Goal: Task Accomplishment & Management: Complete application form

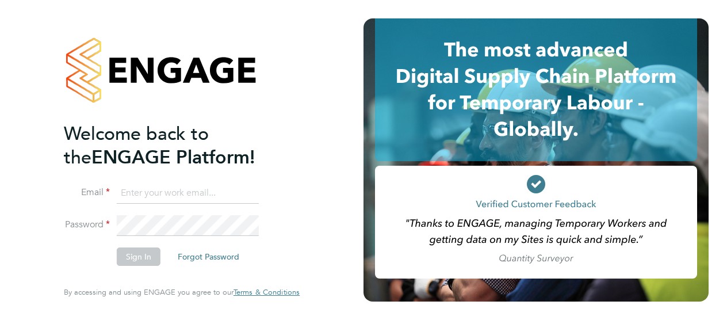
type input "[PERSON_NAME][EMAIL_ADDRESS][DOMAIN_NAME]"
click at [134, 255] on button "Sign In" at bounding box center [139, 256] width 44 height 18
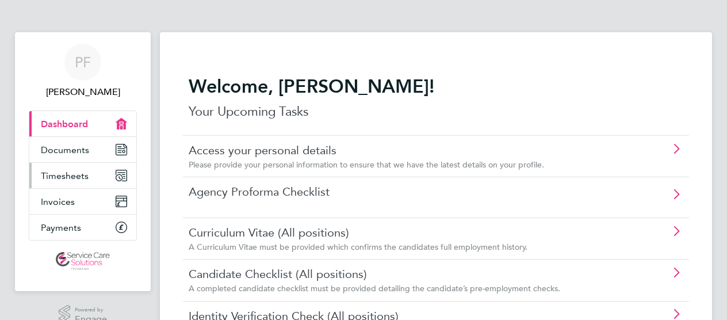
click at [114, 174] on link "Timesheets" at bounding box center [82, 175] width 107 height 25
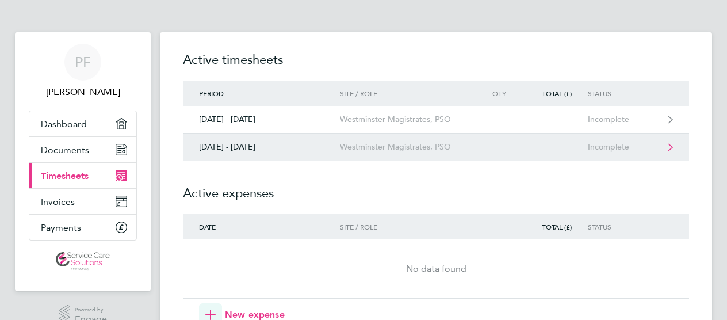
click at [203, 139] on link "[DATE] - [DATE] Westminster Magistrates, PSO Incomplete" at bounding box center [436, 147] width 506 height 28
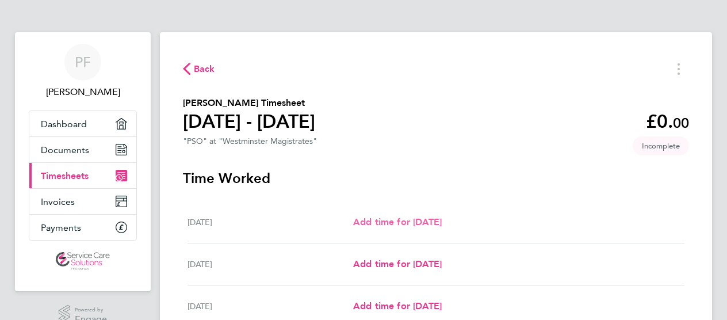
click at [367, 220] on span "Add time for [DATE]" at bounding box center [397, 221] width 89 height 11
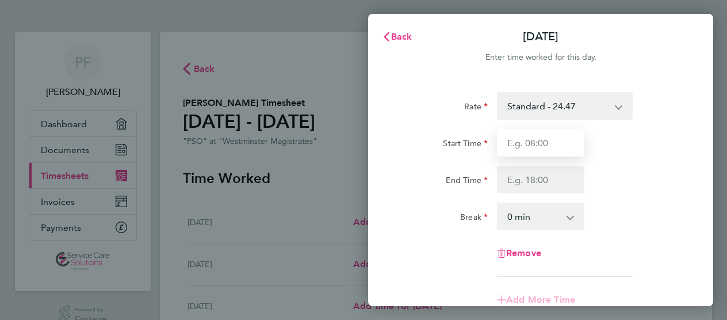
drag, startPoint x: 533, startPoint y: 142, endPoint x: 540, endPoint y: 142, distance: 6.3
click at [533, 142] on input "Start Time" at bounding box center [540, 143] width 87 height 28
type input "09:00"
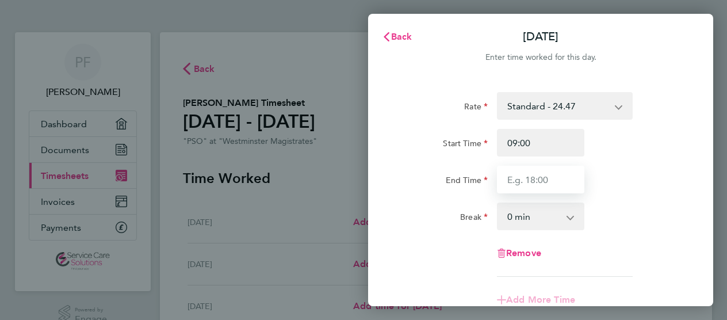
click at [510, 184] on input "End Time" at bounding box center [540, 180] width 87 height 28
type input "18:30"
click at [470, 230] on div "Rate Standard - 24.47 Start Time 09:00 End Time 18:30 Break 0 min 15 min 30 min…" at bounding box center [540, 184] width 280 height 185
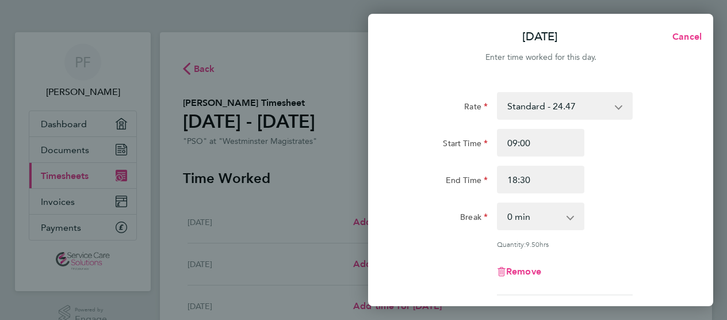
click at [538, 216] on select "0 min 15 min 30 min 45 min 60 min 75 min 90 min" at bounding box center [533, 215] width 71 height 25
select select "30"
click at [498, 203] on select "0 min 15 min 30 min 45 min 60 min 75 min 90 min" at bounding box center [533, 215] width 71 height 25
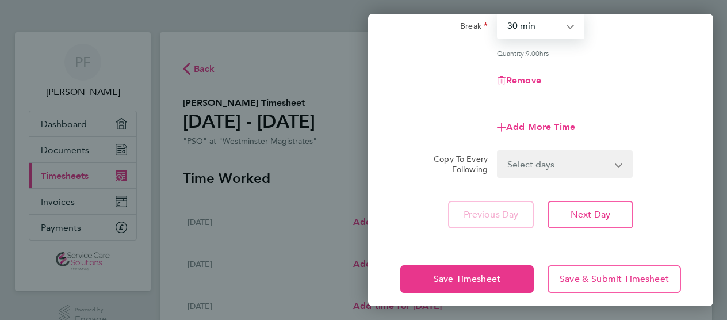
scroll to position [199, 0]
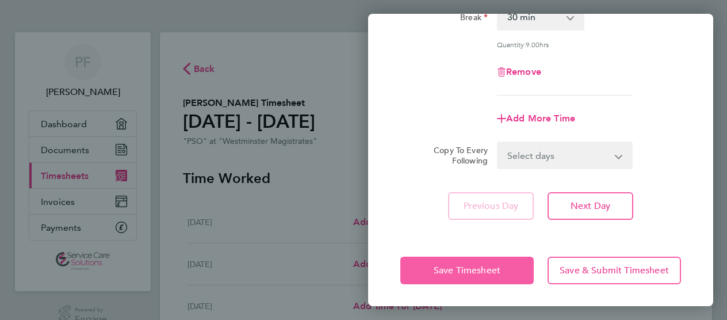
click at [474, 268] on span "Save Timesheet" at bounding box center [466, 269] width 67 height 11
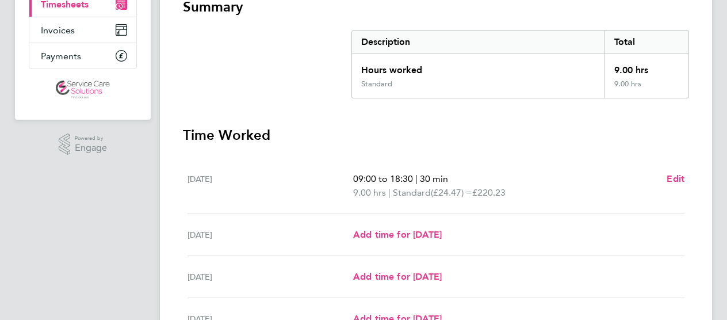
scroll to position [172, 0]
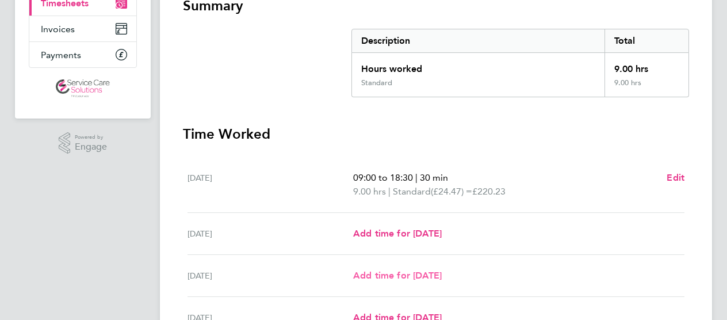
click at [436, 272] on span "Add time for [DATE]" at bounding box center [397, 275] width 89 height 11
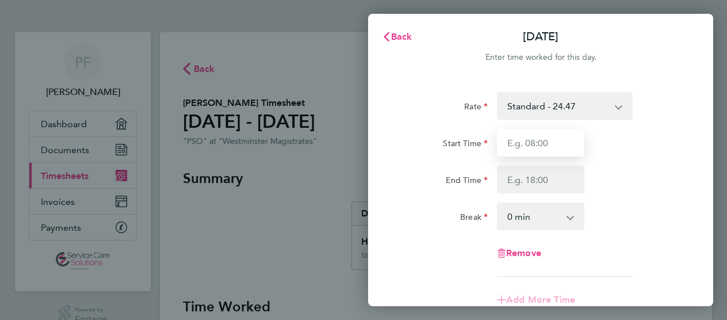
click at [516, 147] on input "Start Time" at bounding box center [540, 143] width 87 height 28
type input "10:30"
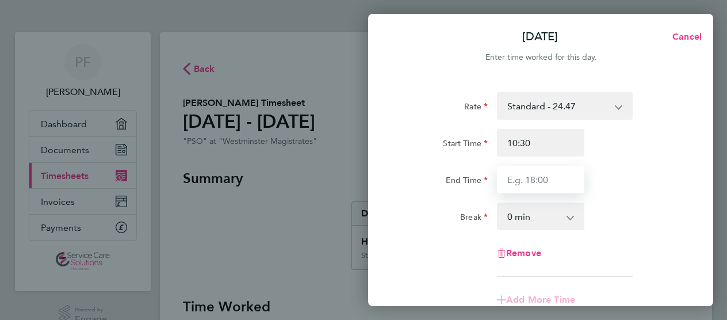
click at [502, 180] on input "End Time" at bounding box center [540, 180] width 87 height 28
type input "20:30"
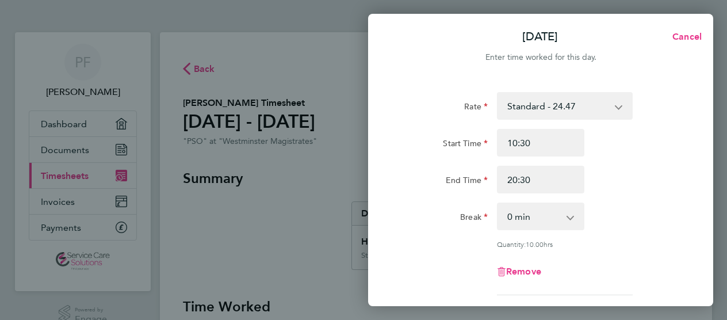
click at [653, 151] on div "Start Time 10:30" at bounding box center [540, 143] width 290 height 28
click at [545, 222] on select "0 min 15 min 30 min 45 min 60 min 75 min 90 min" at bounding box center [533, 215] width 71 height 25
select select "30"
click at [498, 203] on select "0 min 15 min 30 min 45 min 60 min 75 min 90 min" at bounding box center [533, 215] width 71 height 25
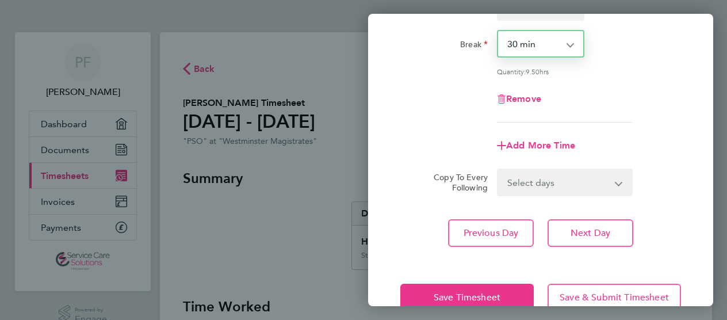
scroll to position [199, 0]
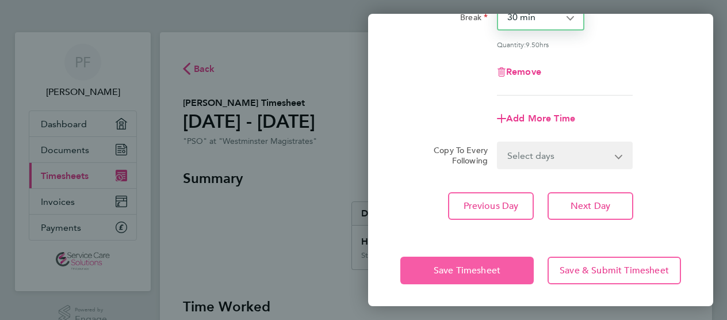
click at [486, 264] on span "Save Timesheet" at bounding box center [466, 269] width 67 height 11
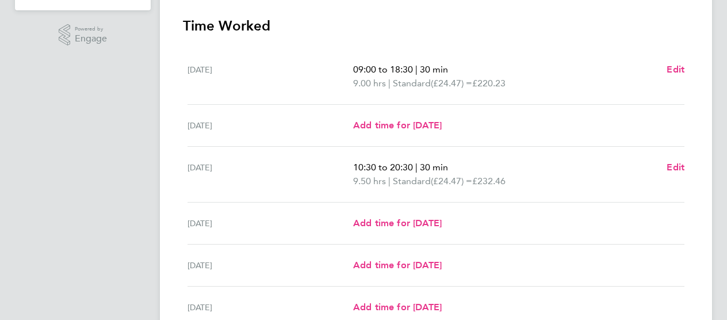
scroll to position [287, 0]
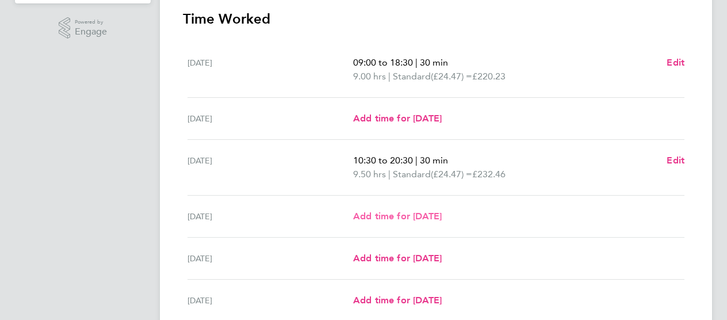
click at [441, 214] on span "Add time for [DATE]" at bounding box center [397, 215] width 89 height 11
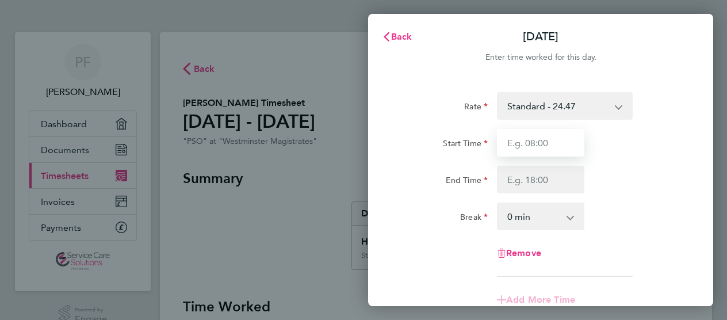
click at [539, 145] on input "Start Time" at bounding box center [540, 143] width 87 height 28
type input "08:30"
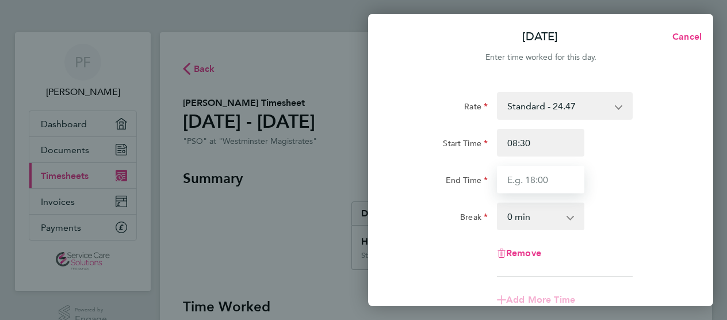
click at [503, 178] on input "End Time" at bounding box center [540, 180] width 87 height 28
type input "18:30"
click at [508, 223] on select "0 min 15 min 30 min 45 min 60 min 75 min 90 min" at bounding box center [533, 215] width 71 height 25
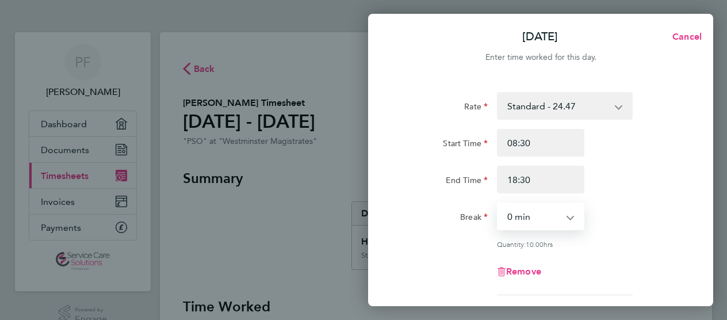
select select "30"
click at [498, 203] on select "0 min 15 min 30 min 45 min 60 min 75 min 90 min" at bounding box center [533, 215] width 71 height 25
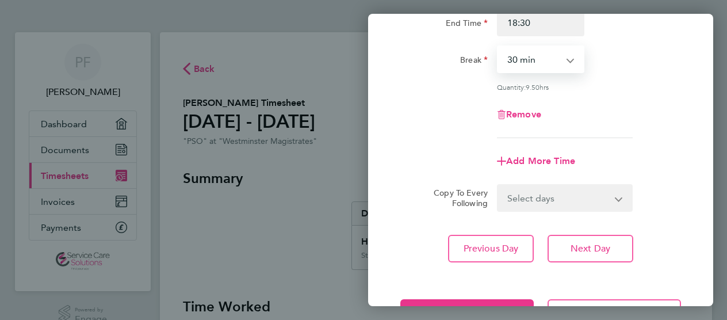
scroll to position [199, 0]
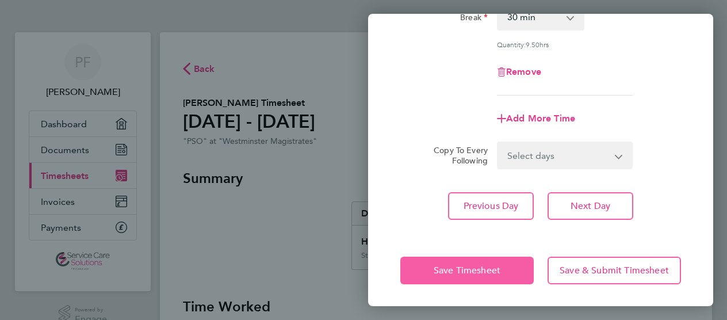
click at [463, 267] on span "Save Timesheet" at bounding box center [466, 269] width 67 height 11
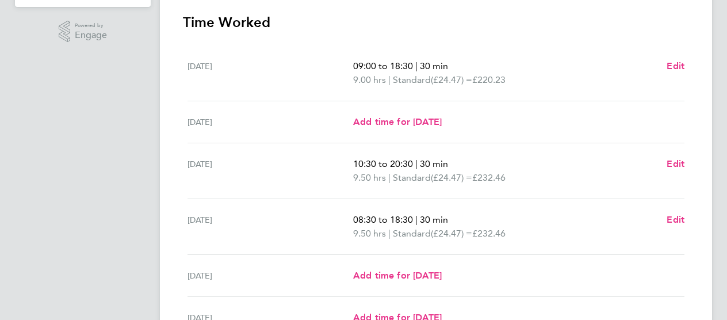
scroll to position [287, 0]
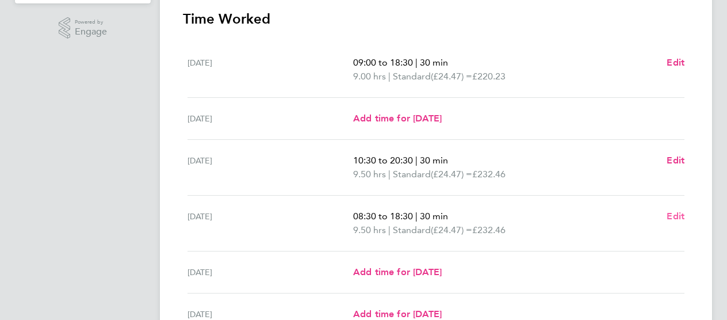
click at [672, 210] on span "Edit" at bounding box center [675, 215] width 18 height 11
select select "30"
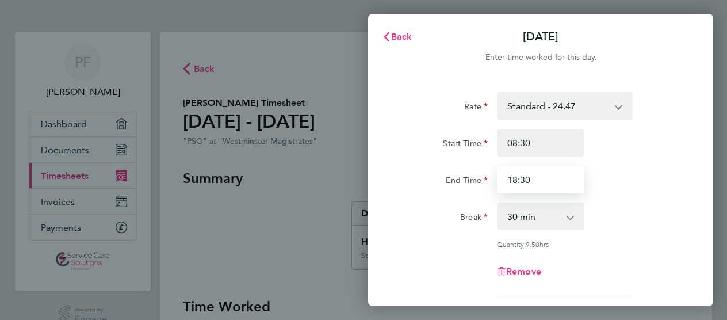
click at [534, 178] on input "18:30" at bounding box center [540, 180] width 87 height 28
type input "1"
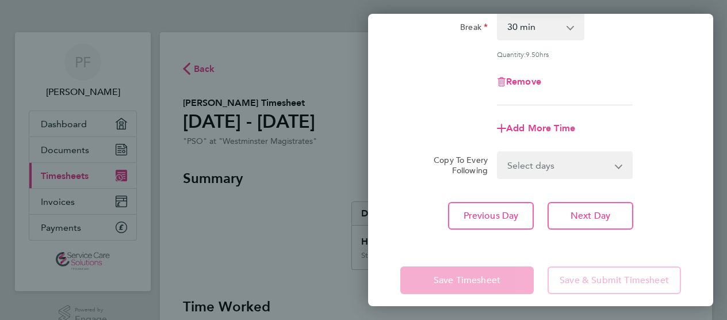
scroll to position [199, 0]
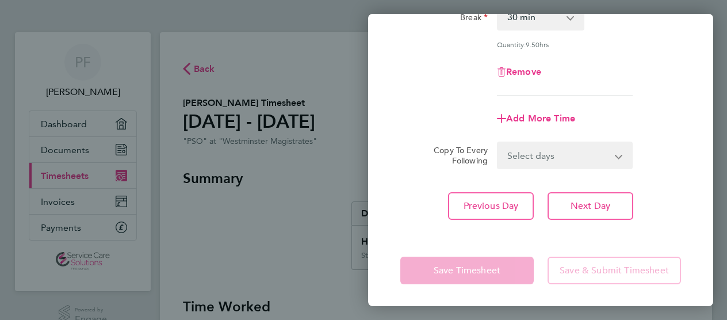
type input "19:00"
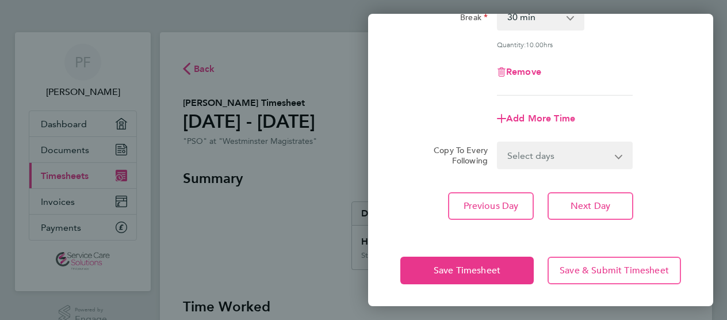
click at [470, 275] on app-form-button "Save Timesheet" at bounding box center [470, 270] width 140 height 28
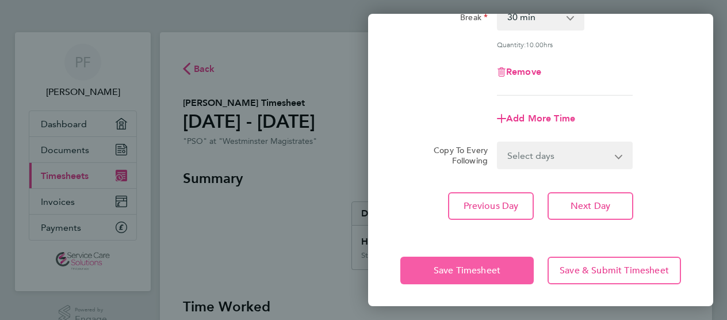
click at [470, 275] on button "Save Timesheet" at bounding box center [466, 270] width 133 height 28
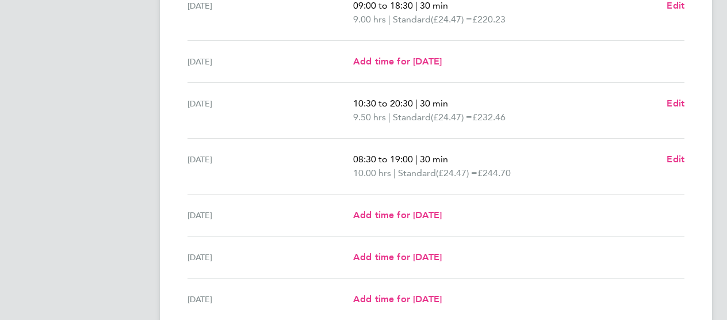
scroll to position [345, 0]
click at [402, 212] on span "Add time for [DATE]" at bounding box center [397, 214] width 89 height 11
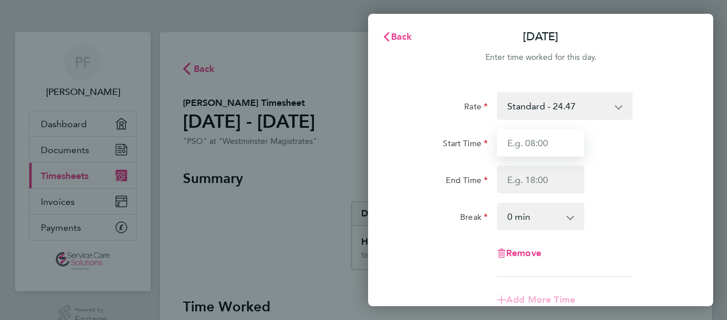
click at [520, 142] on input "Start Time" at bounding box center [540, 143] width 87 height 28
type input "08:30"
click at [478, 249] on div "Remove" at bounding box center [540, 253] width 290 height 28
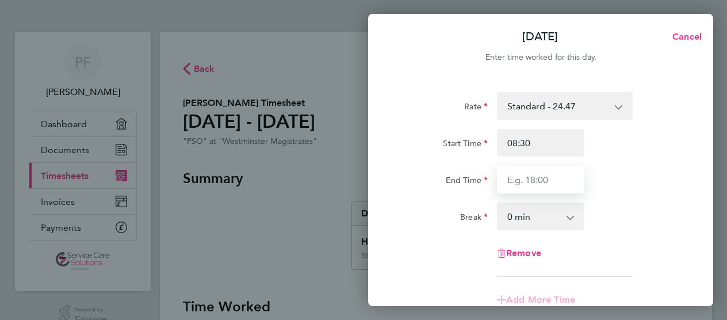
click at [518, 183] on input "End Time" at bounding box center [540, 180] width 87 height 28
type input "18:00"
click at [508, 221] on select "0 min 15 min 30 min 45 min 60 min 75 min 90 min" at bounding box center [533, 215] width 71 height 25
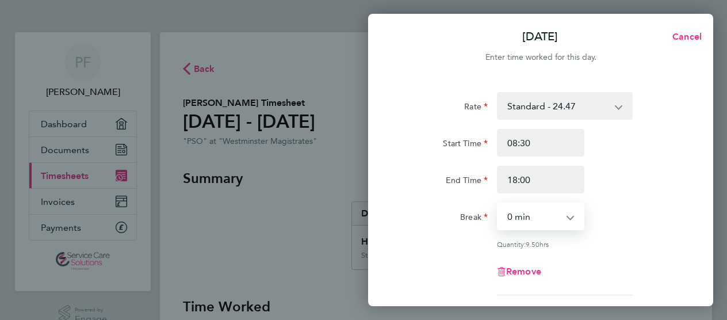
select select "30"
click at [498, 203] on select "0 min 15 min 30 min 45 min 60 min 75 min 90 min" at bounding box center [533, 215] width 71 height 25
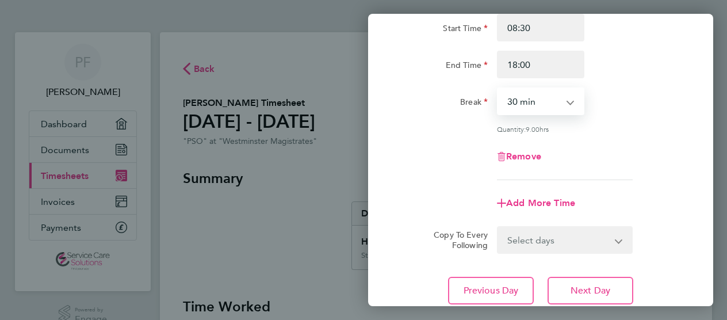
scroll to position [199, 0]
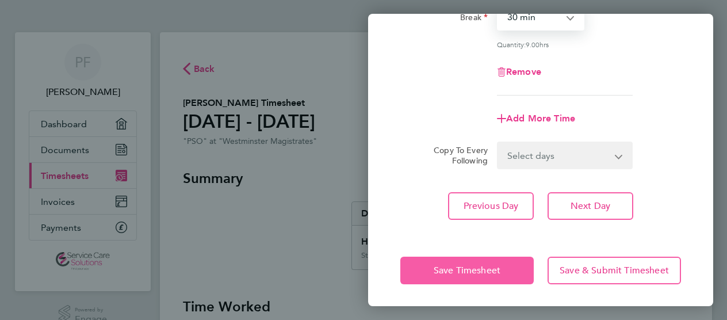
click at [485, 265] on span "Save Timesheet" at bounding box center [466, 269] width 67 height 11
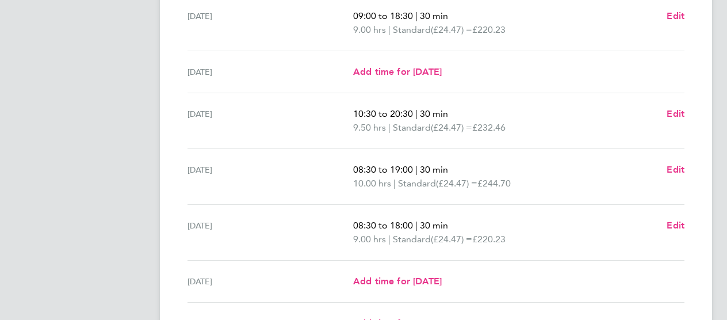
scroll to position [345, 0]
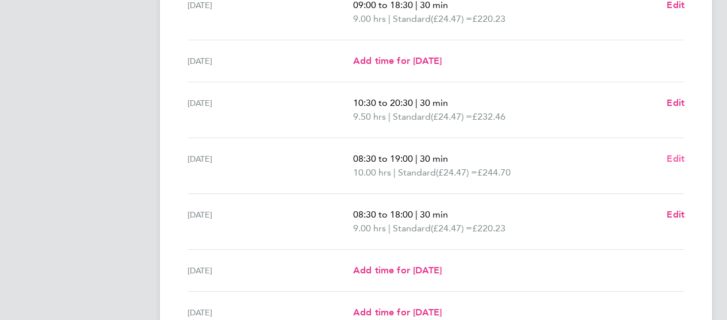
click at [681, 157] on span "Edit" at bounding box center [675, 158] width 18 height 11
select select "30"
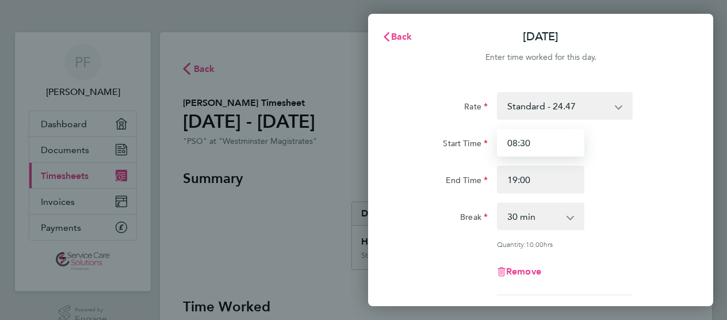
click at [537, 144] on input "08:30" at bounding box center [540, 143] width 87 height 28
type input "0"
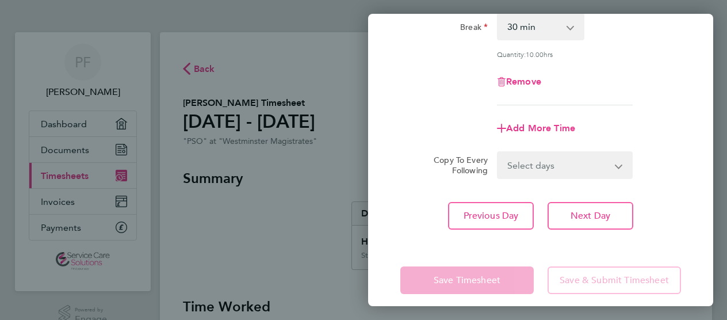
scroll to position [199, 0]
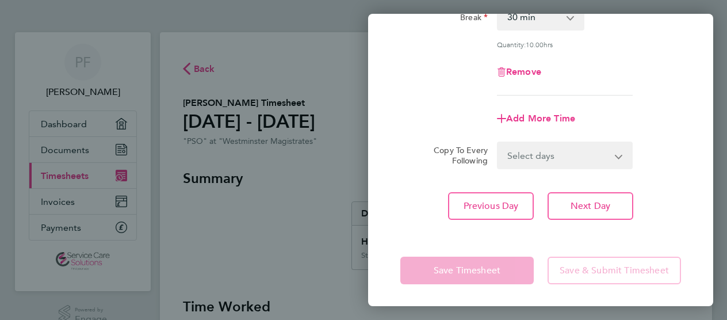
type input "09:00"
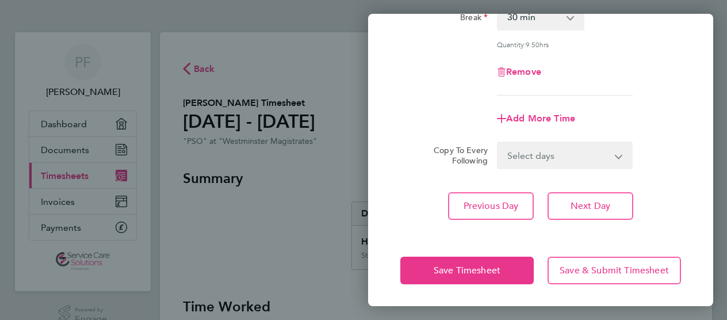
click at [471, 275] on app-form-button "Save Timesheet" at bounding box center [470, 270] width 140 height 28
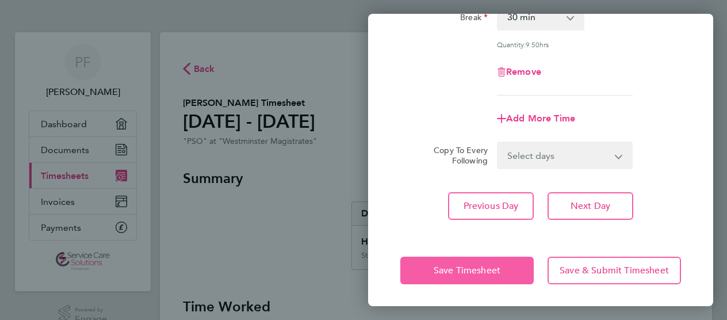
click at [472, 273] on span "Save Timesheet" at bounding box center [466, 269] width 67 height 11
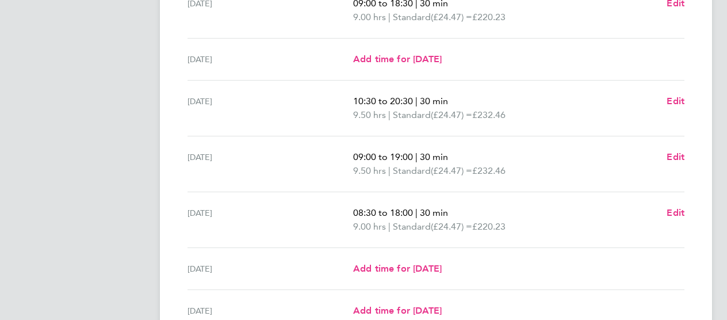
scroll to position [286, 0]
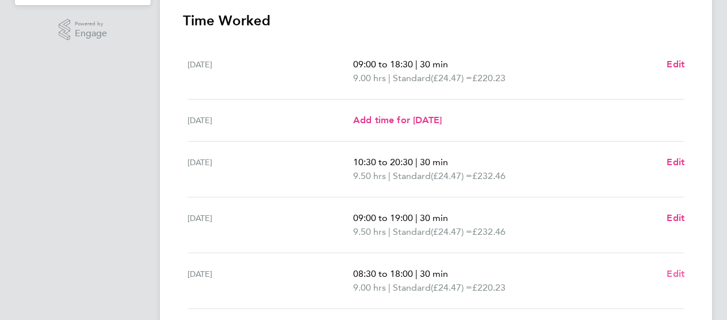
click at [677, 273] on span "Edit" at bounding box center [675, 273] width 18 height 11
select select "30"
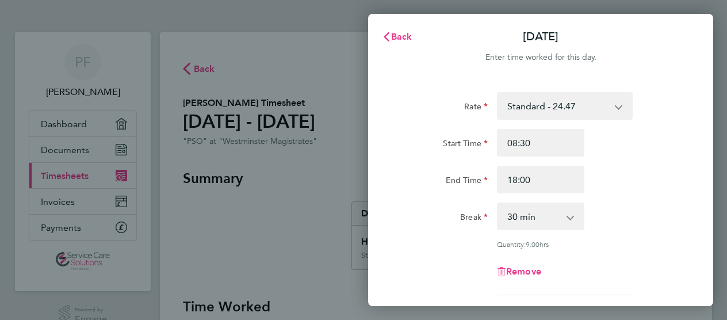
click at [282, 203] on div "Back [DATE] Enter time worked for this day. Rate Standard - 24.47 Start Time 08…" at bounding box center [363, 160] width 727 height 320
click at [393, 41] on span "Back" at bounding box center [401, 36] width 21 height 11
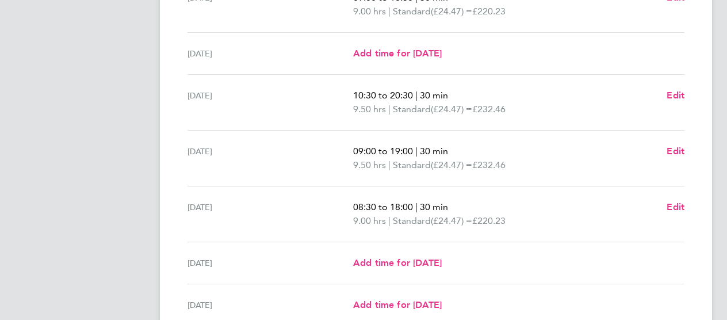
scroll to position [287, 0]
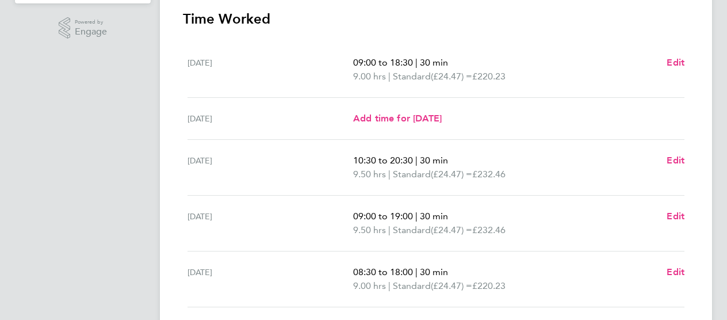
click at [377, 63] on span "09:00 to 18:30" at bounding box center [383, 62] width 60 height 11
click at [672, 63] on span "Edit" at bounding box center [675, 62] width 18 height 11
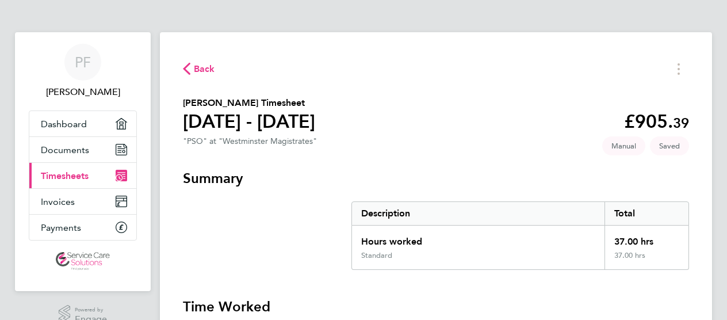
select select "30"
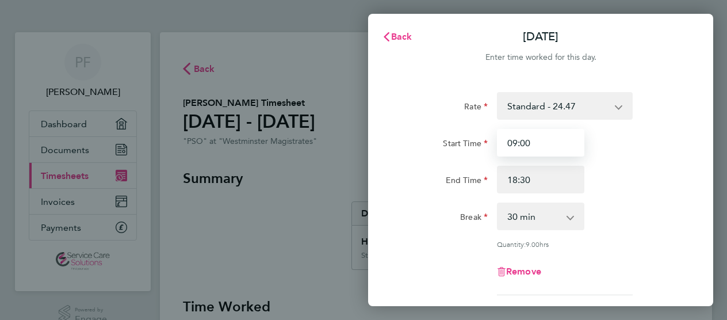
click at [535, 145] on input "09:00" at bounding box center [540, 143] width 87 height 28
type input "0"
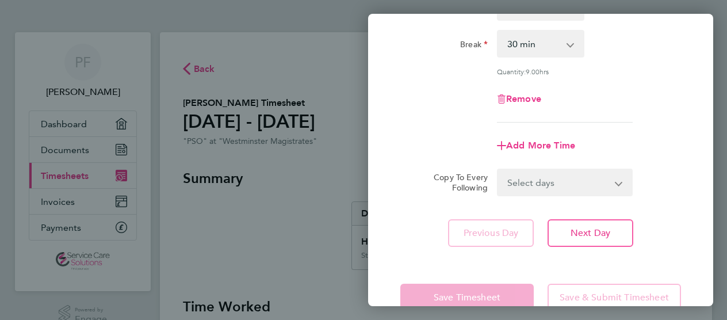
scroll to position [199, 0]
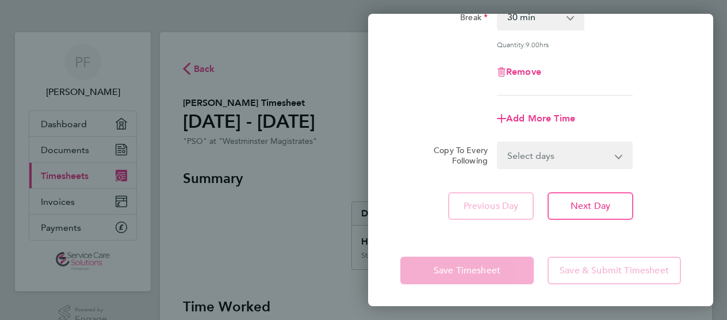
type input "08:30"
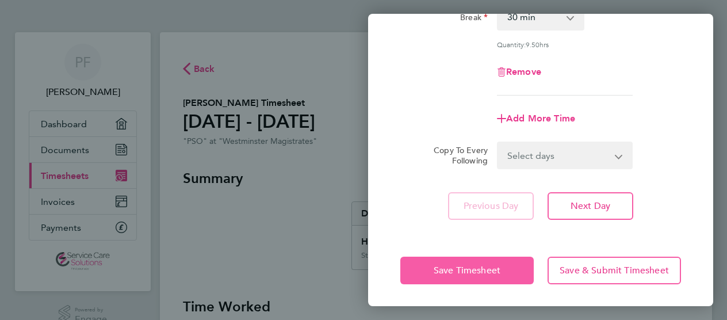
click at [453, 266] on app-form-button "Save Timesheet" at bounding box center [470, 270] width 140 height 28
click at [455, 265] on span "Save Timesheet" at bounding box center [466, 269] width 67 height 11
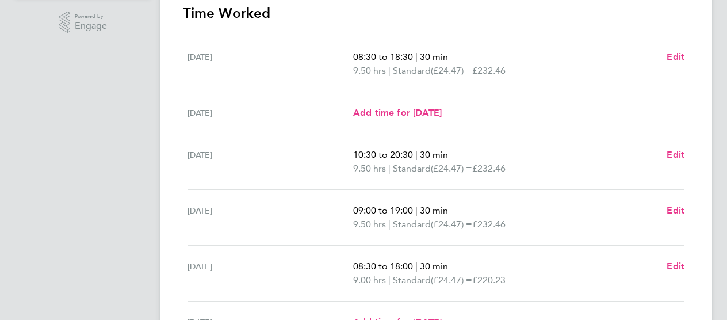
scroll to position [345, 0]
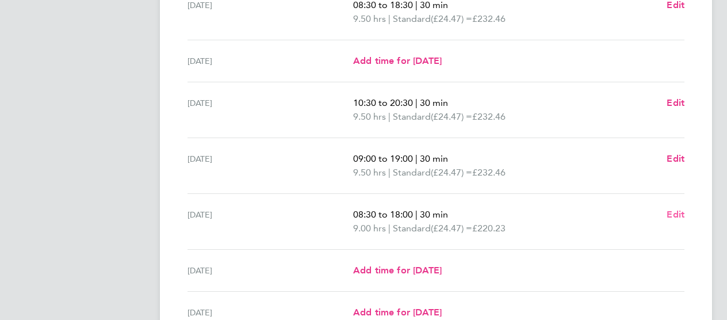
click at [675, 210] on span "Edit" at bounding box center [675, 214] width 18 height 11
select select "30"
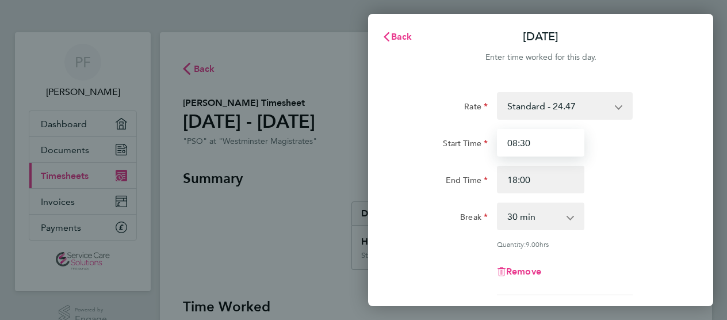
click at [555, 145] on input "08:30" at bounding box center [540, 143] width 87 height 28
type input "0"
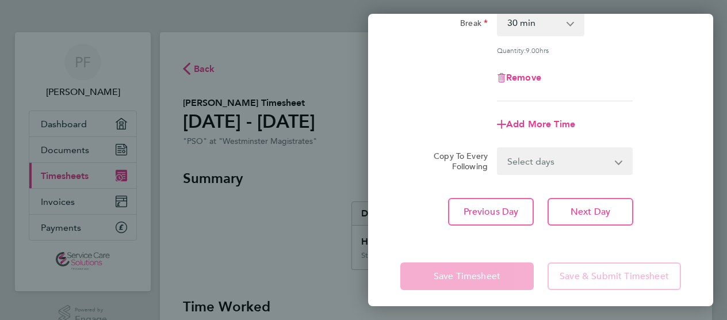
scroll to position [199, 0]
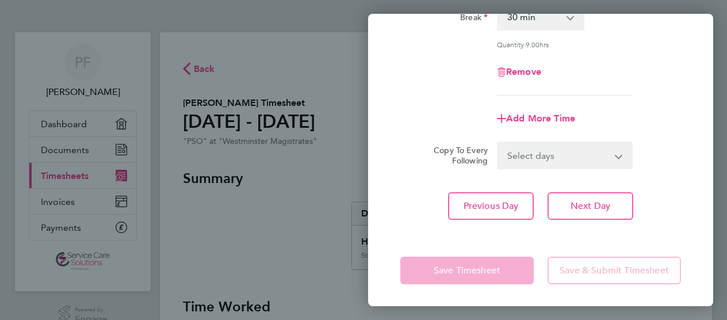
type input "09:00"
click at [463, 272] on app-form-button "Save Timesheet" at bounding box center [470, 270] width 140 height 28
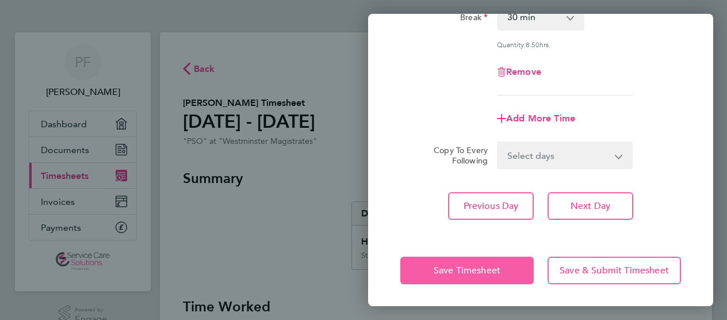
click at [465, 271] on span "Save Timesheet" at bounding box center [466, 269] width 67 height 11
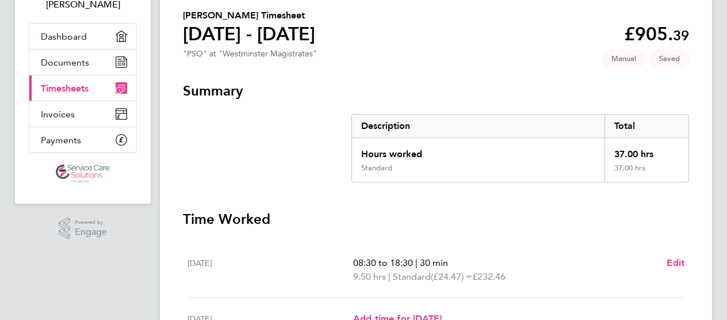
scroll to position [115, 0]
